Goal: Use online tool/utility: Utilize a website feature to perform a specific function

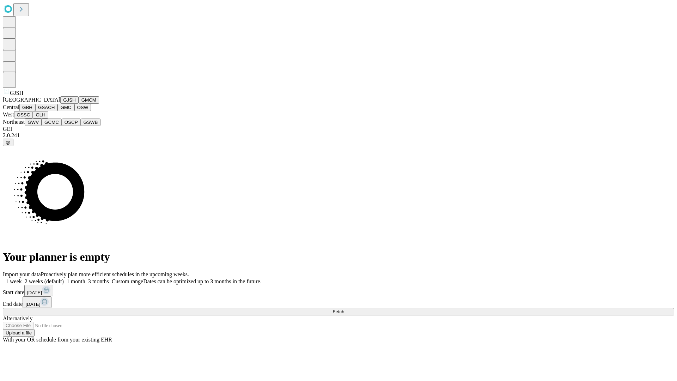
click at [60, 104] on button "GJSH" at bounding box center [69, 99] width 18 height 7
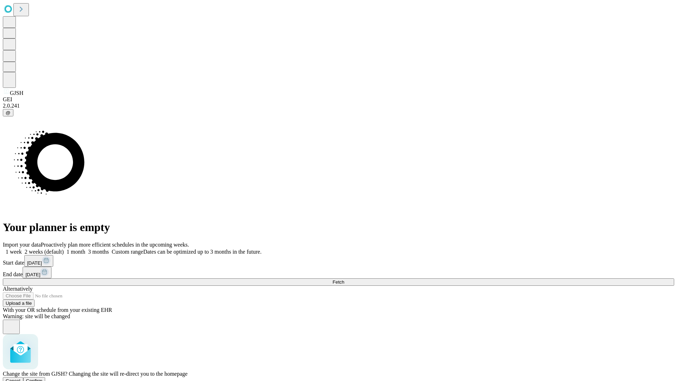
click at [43, 378] on span "Confirm" at bounding box center [34, 380] width 17 height 5
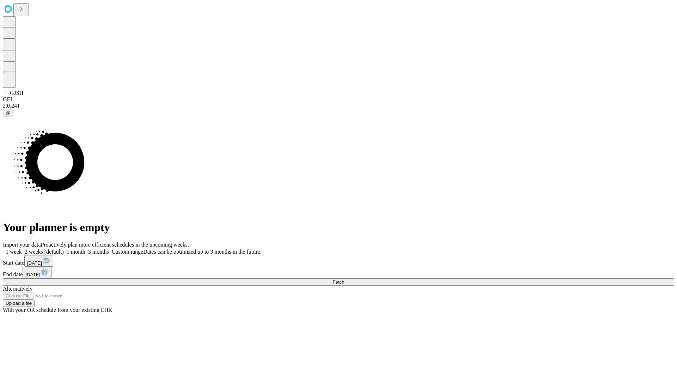
click at [64, 249] on label "2 weeks (default)" at bounding box center [43, 252] width 42 height 6
click at [344, 279] on span "Fetch" at bounding box center [338, 281] width 12 height 5
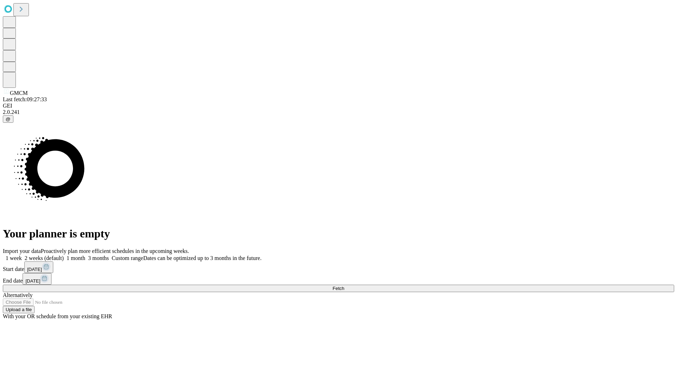
click at [64, 255] on label "2 weeks (default)" at bounding box center [43, 258] width 42 height 6
click at [344, 286] on span "Fetch" at bounding box center [338, 288] width 12 height 5
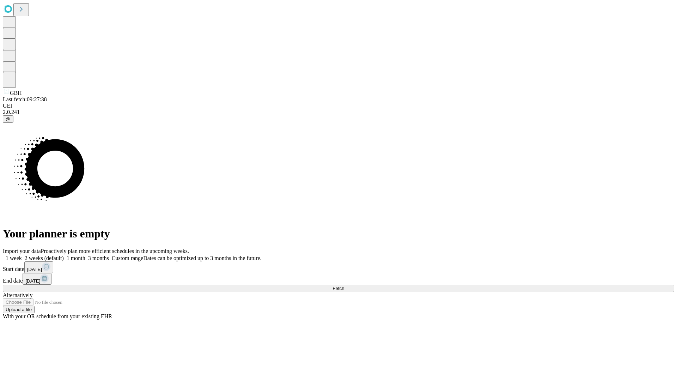
click at [64, 255] on label "2 weeks (default)" at bounding box center [43, 258] width 42 height 6
click at [344, 286] on span "Fetch" at bounding box center [338, 288] width 12 height 5
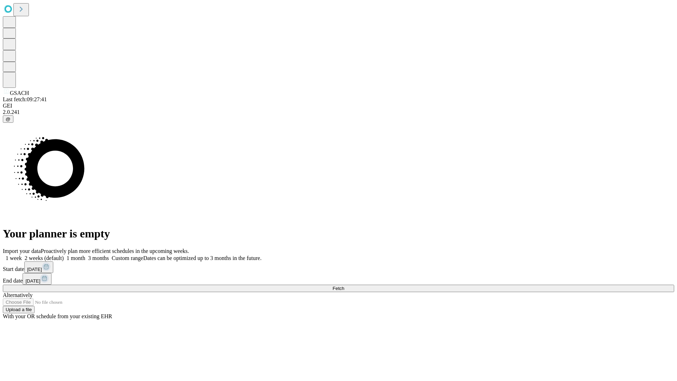
click at [64, 255] on label "2 weeks (default)" at bounding box center [43, 258] width 42 height 6
click at [344, 286] on span "Fetch" at bounding box center [338, 288] width 12 height 5
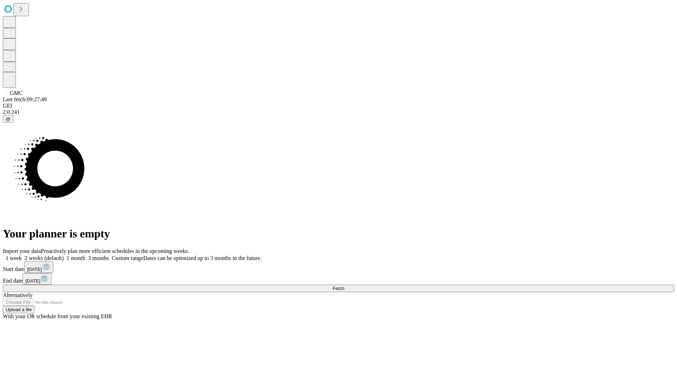
click at [64, 255] on label "2 weeks (default)" at bounding box center [43, 258] width 42 height 6
click at [344, 286] on span "Fetch" at bounding box center [338, 288] width 12 height 5
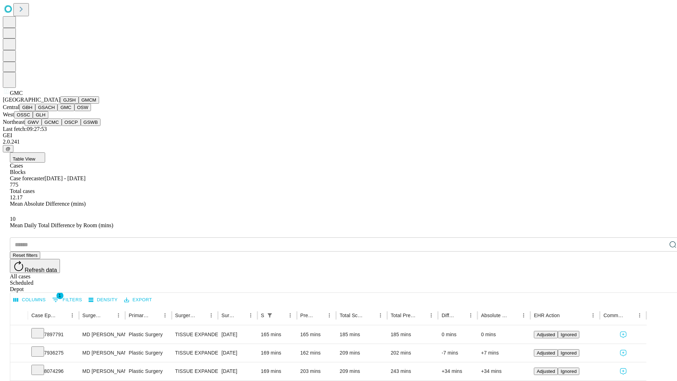
click at [74, 111] on button "OSW" at bounding box center [82, 107] width 17 height 7
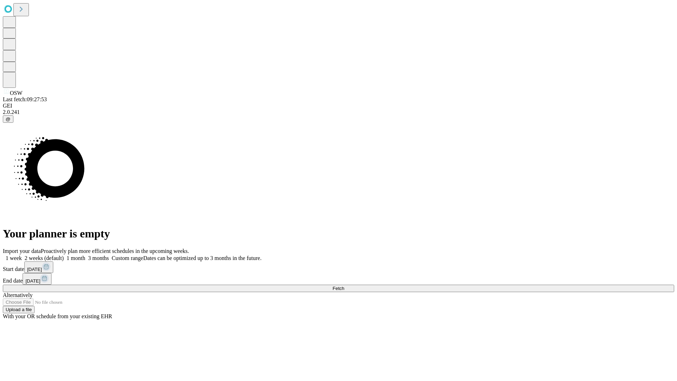
click at [64, 255] on label "2 weeks (default)" at bounding box center [43, 258] width 42 height 6
click at [344, 286] on span "Fetch" at bounding box center [338, 288] width 12 height 5
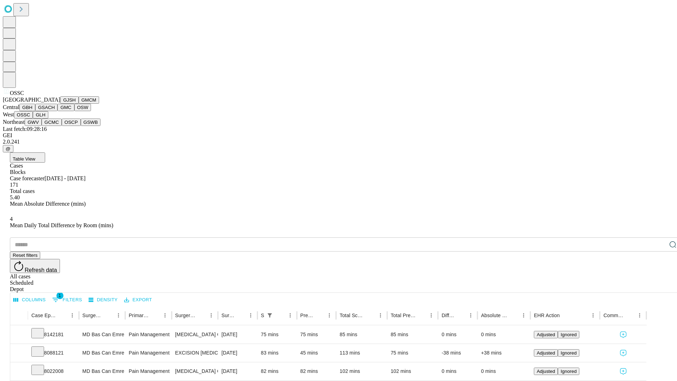
click at [48, 118] on button "GLH" at bounding box center [40, 114] width 15 height 7
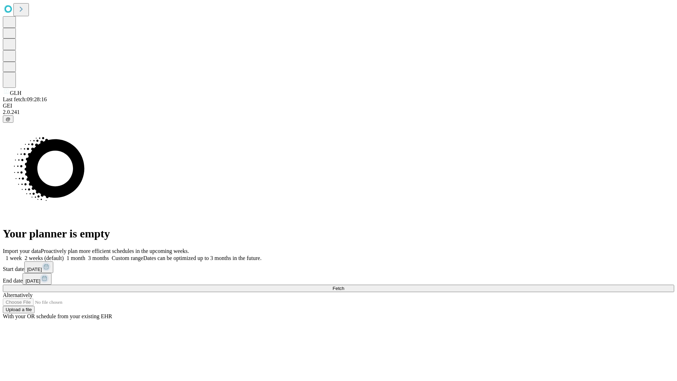
click at [64, 255] on label "2 weeks (default)" at bounding box center [43, 258] width 42 height 6
click at [344, 286] on span "Fetch" at bounding box center [338, 288] width 12 height 5
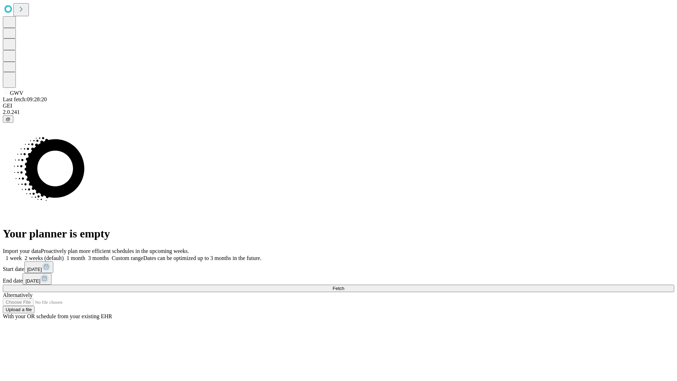
click at [64, 255] on label "2 weeks (default)" at bounding box center [43, 258] width 42 height 6
click at [344, 286] on span "Fetch" at bounding box center [338, 288] width 12 height 5
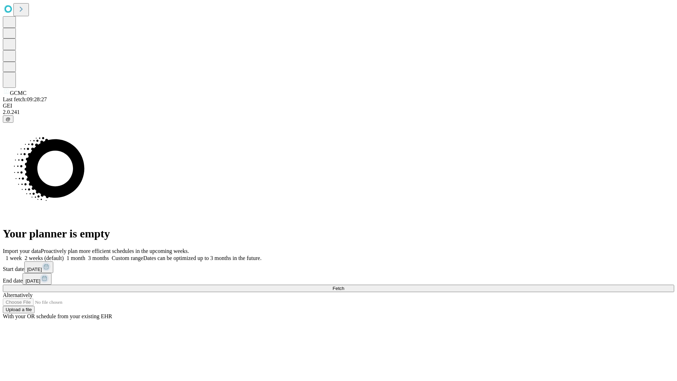
click at [64, 255] on label "2 weeks (default)" at bounding box center [43, 258] width 42 height 6
click at [344, 286] on span "Fetch" at bounding box center [338, 288] width 12 height 5
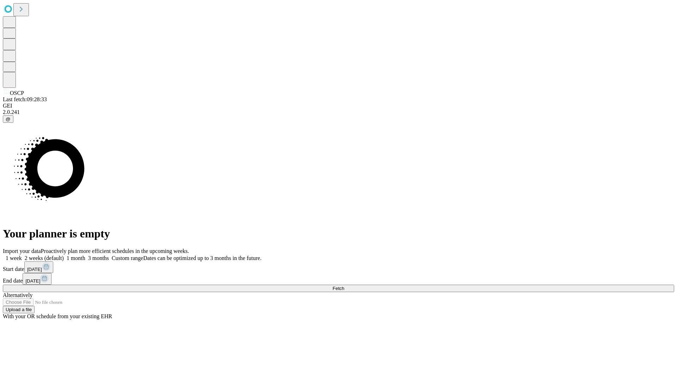
click at [64, 255] on label "2 weeks (default)" at bounding box center [43, 258] width 42 height 6
click at [344, 286] on span "Fetch" at bounding box center [338, 288] width 12 height 5
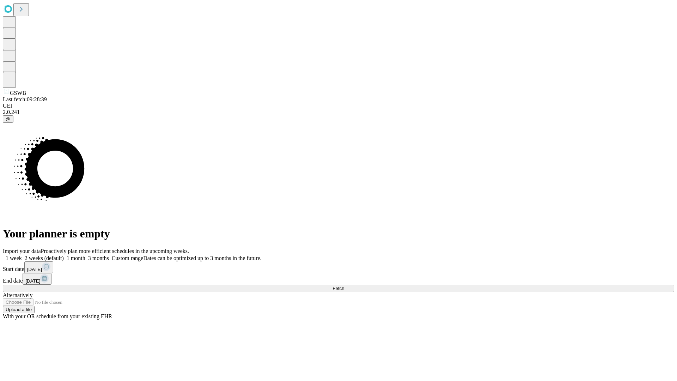
click at [64, 255] on label "2 weeks (default)" at bounding box center [43, 258] width 42 height 6
click at [344, 286] on span "Fetch" at bounding box center [338, 288] width 12 height 5
